Goal: Find specific page/section: Find specific page/section

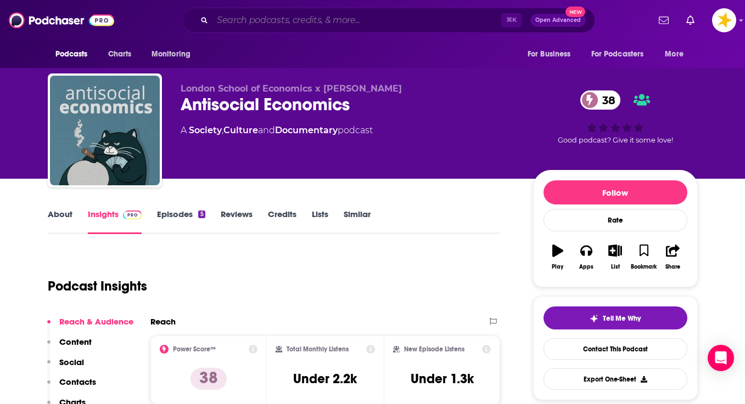
drag, startPoint x: 0, startPoint y: 0, endPoint x: 278, endPoint y: 16, distance: 278.1
click at [278, 16] on input "Search podcasts, credits, & more..." at bounding box center [356, 21] width 289 height 18
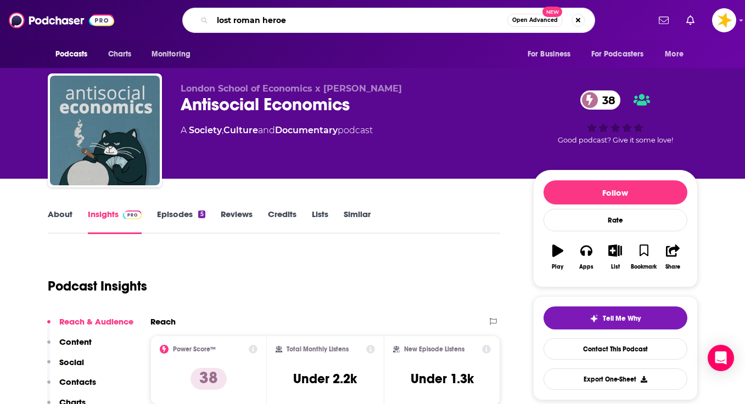
type input "lost roman heroes"
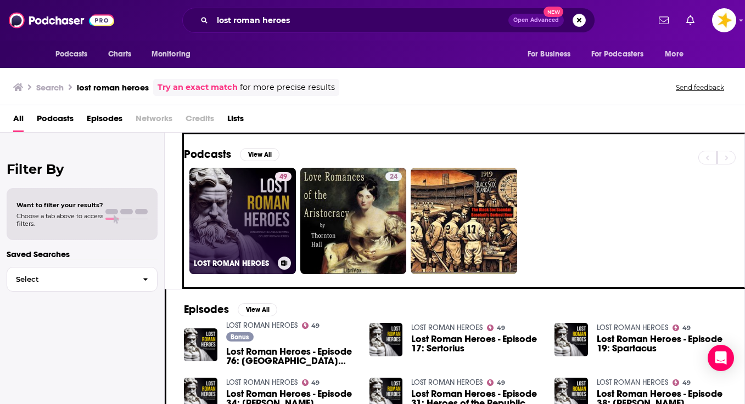
click at [211, 192] on link "49 LOST ROMAN HEROES" at bounding box center [242, 221] width 106 height 106
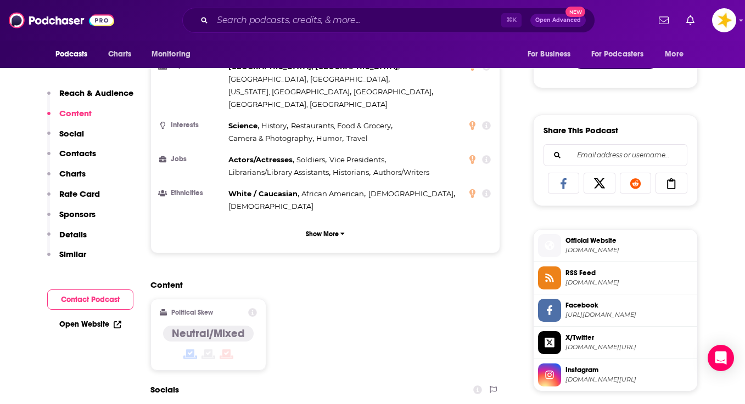
scroll to position [637, 0]
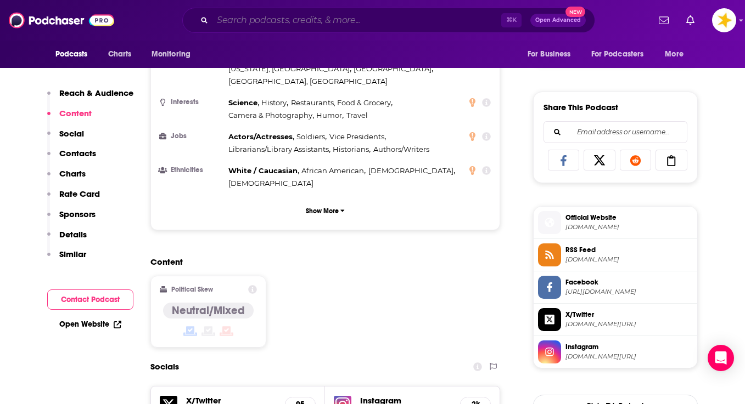
click at [255, 24] on input "Search podcasts, credits, & more..." at bounding box center [356, 21] width 289 height 18
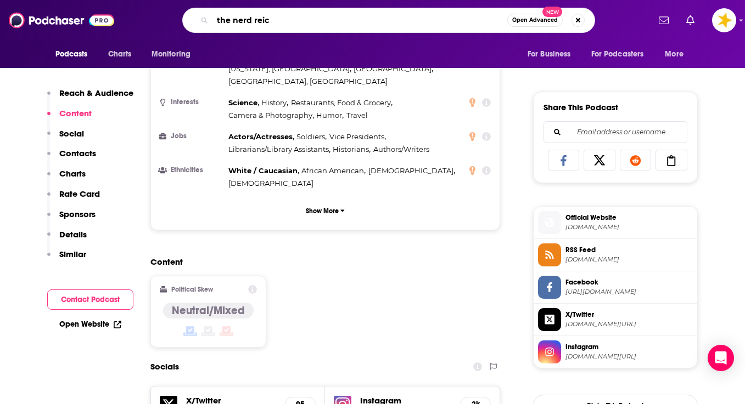
type input "the nerd [PERSON_NAME]"
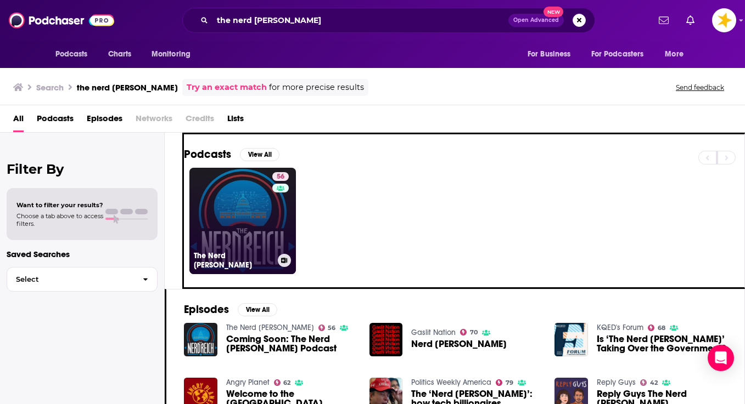
click at [206, 189] on link "56 The Nerd [PERSON_NAME]" at bounding box center [242, 221] width 106 height 106
